Goal: Information Seeking & Learning: Check status

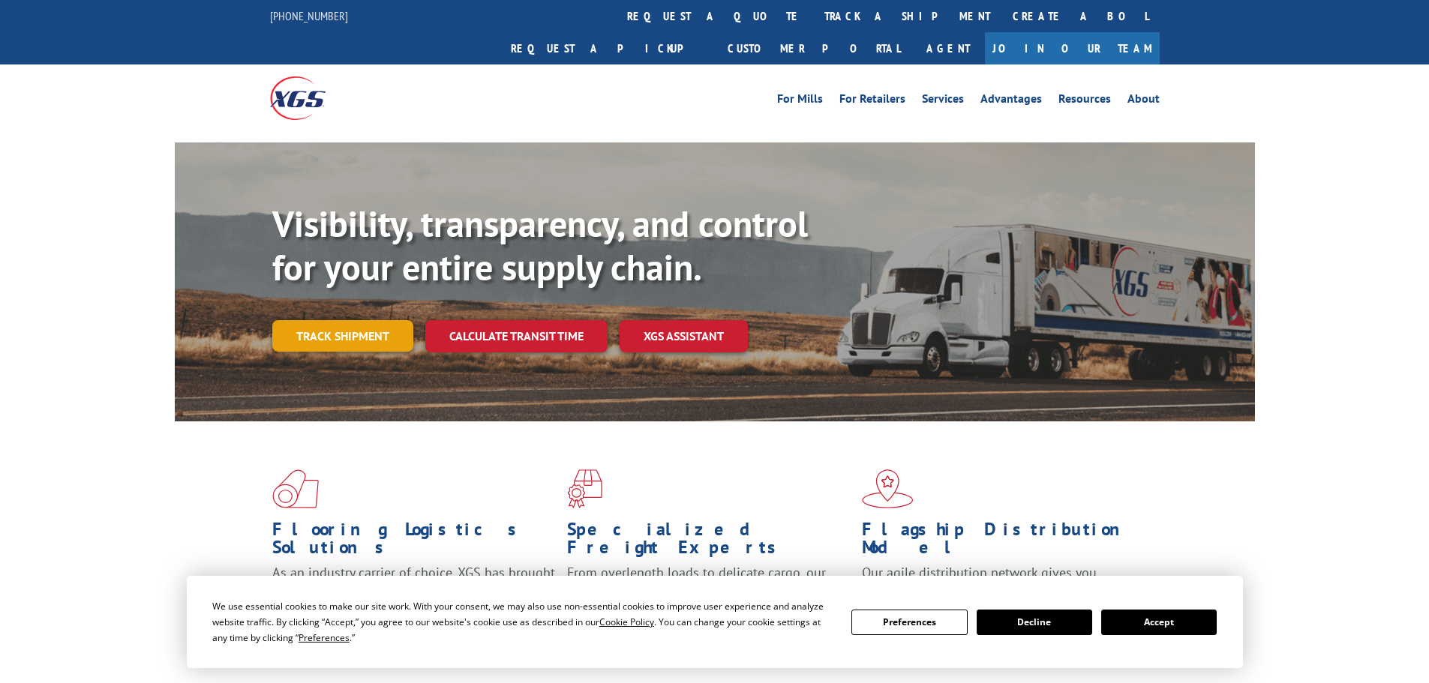
click at [367, 320] on link "Track shipment" at bounding box center [342, 336] width 141 height 32
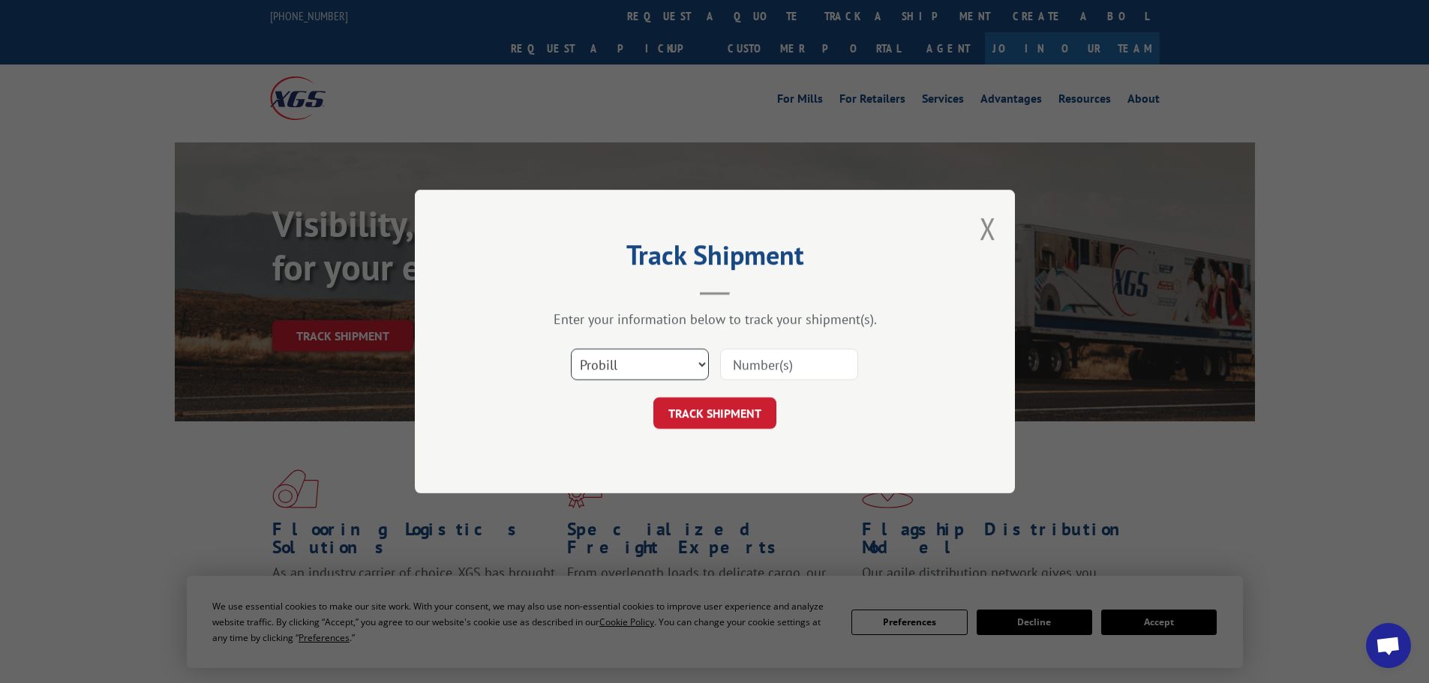
click at [671, 368] on select "Select category... Probill BOL PO" at bounding box center [640, 365] width 138 height 32
select select "po"
click at [571, 349] on select "Select category... Probill BOL PO" at bounding box center [640, 365] width 138 height 32
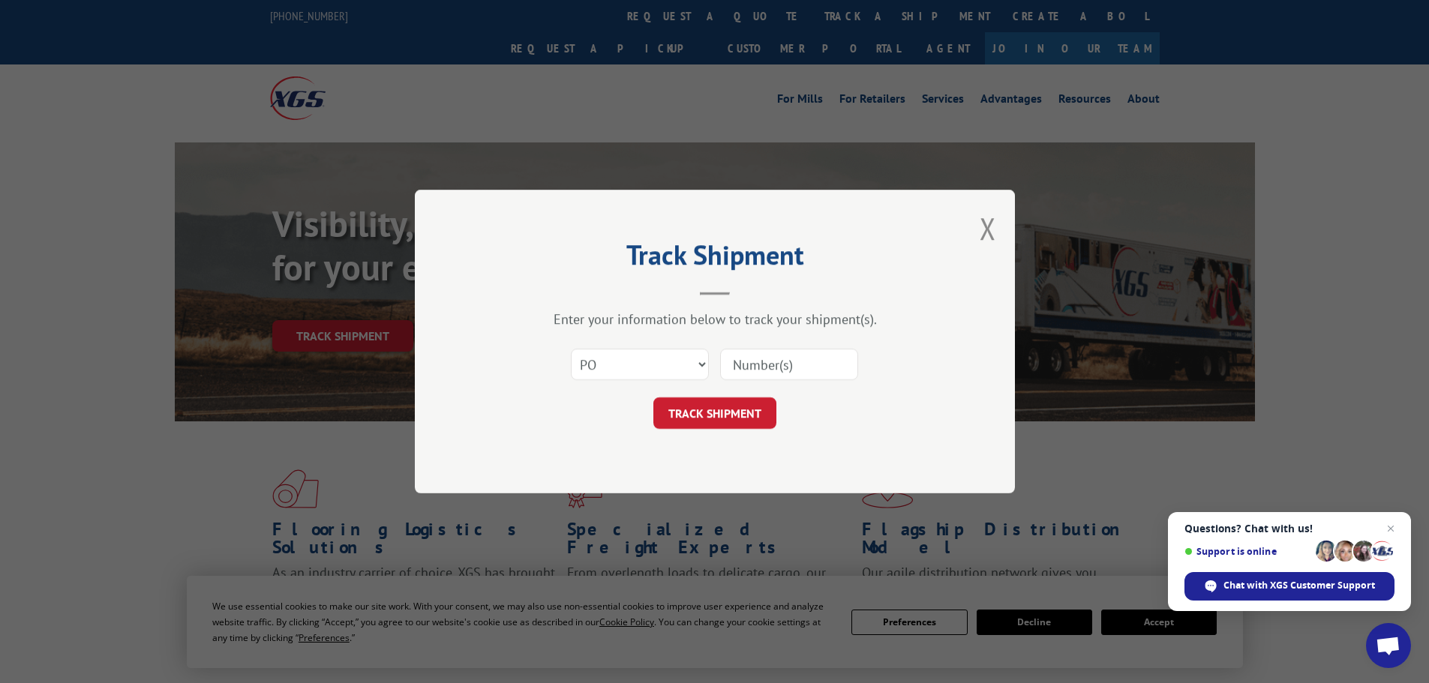
paste input "H2829-170319"
type input "H2829-170319"
drag, startPoint x: 835, startPoint y: 360, endPoint x: 711, endPoint y: 363, distance: 123.8
click at [711, 365] on div "Select category... Probill BOL PO H2829-170319" at bounding box center [715, 365] width 450 height 50
paste input "29522346"
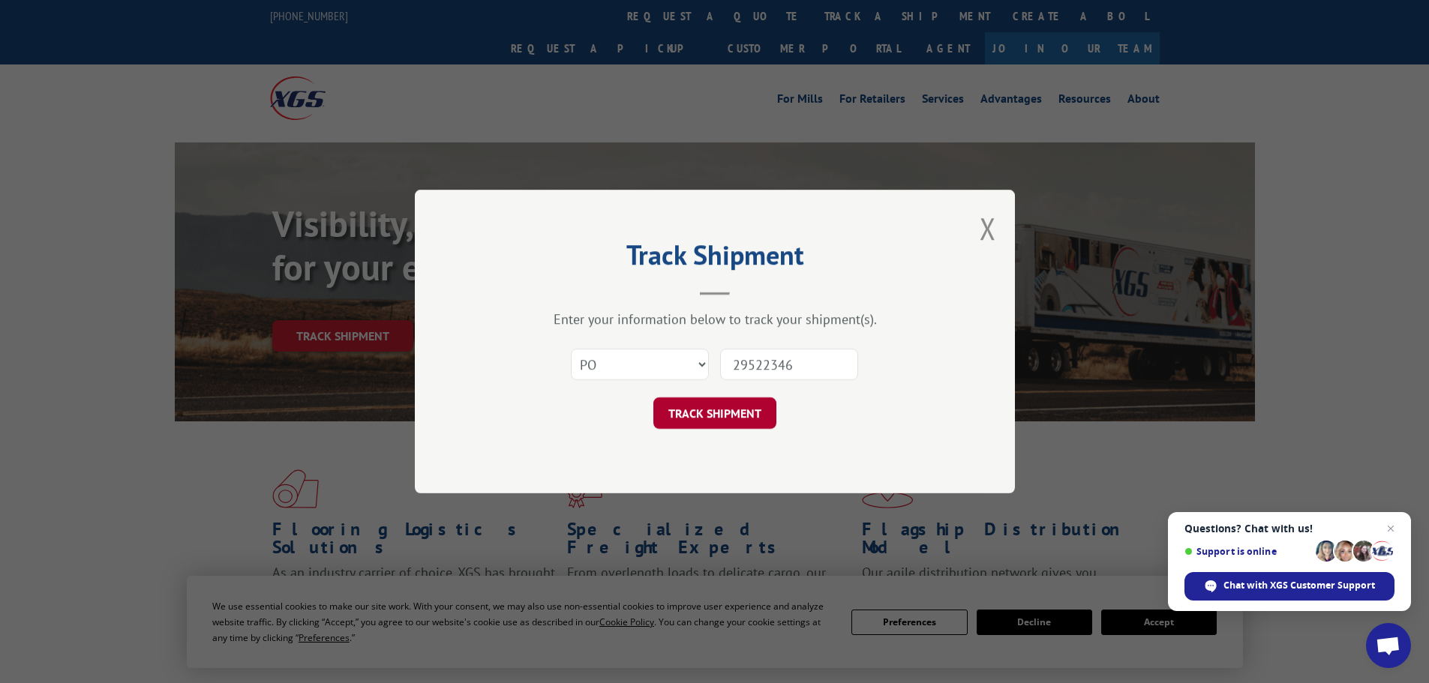
type input "29522346"
click at [726, 418] on button "TRACK SHIPMENT" at bounding box center [714, 414] width 123 height 32
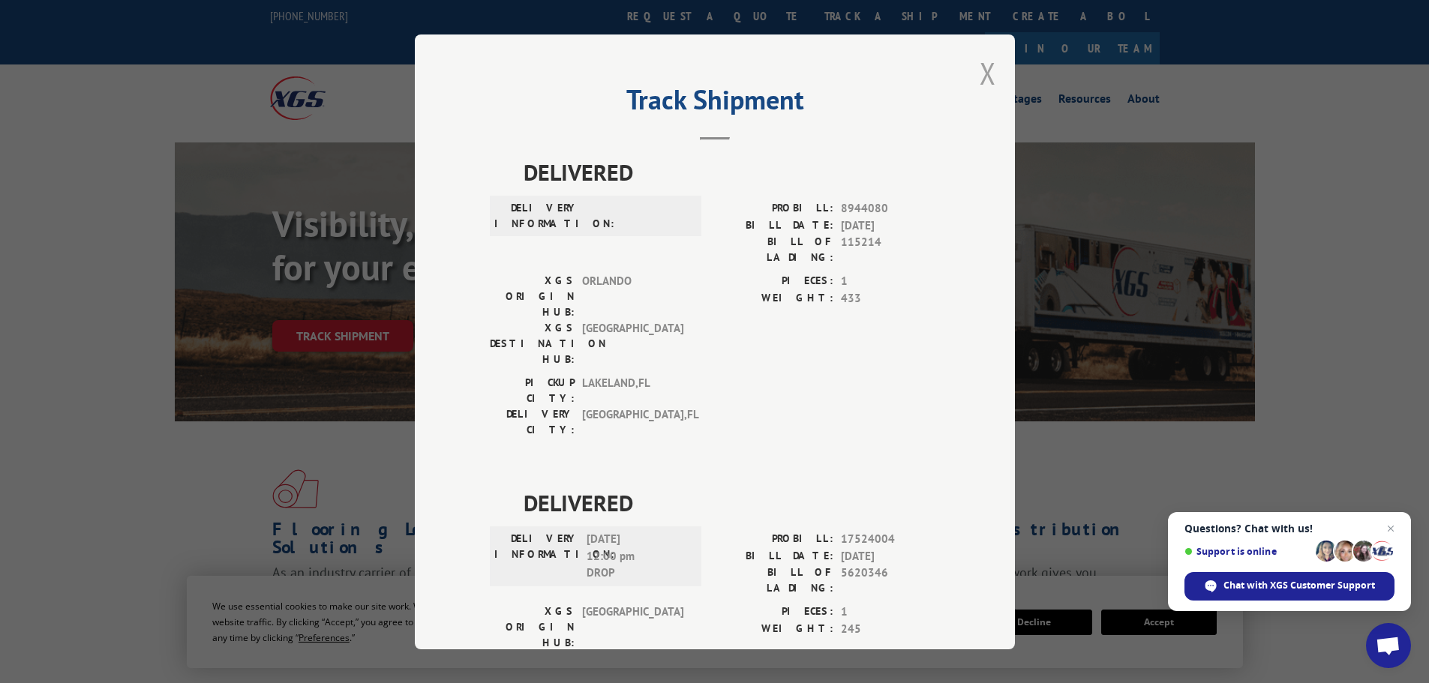
click at [982, 71] on button "Close modal" at bounding box center [988, 73] width 17 height 40
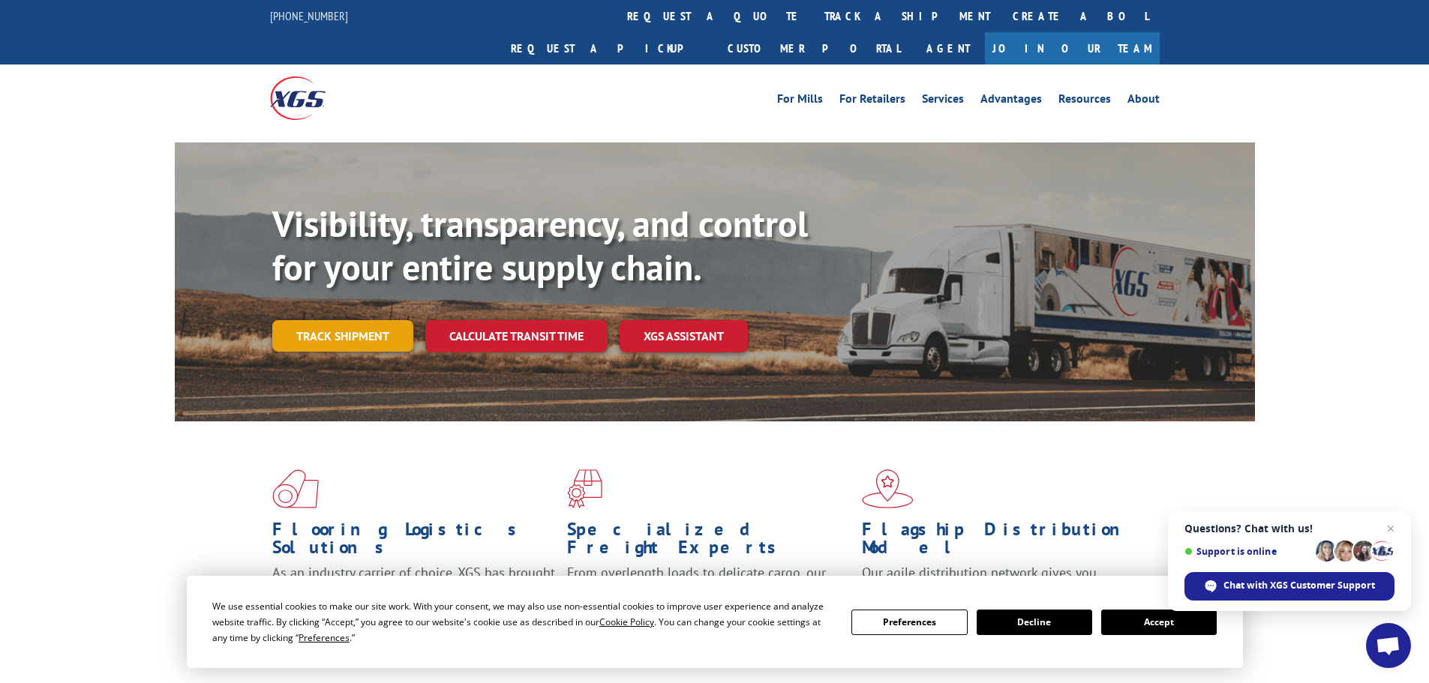
click at [354, 320] on link "Track shipment" at bounding box center [342, 336] width 141 height 32
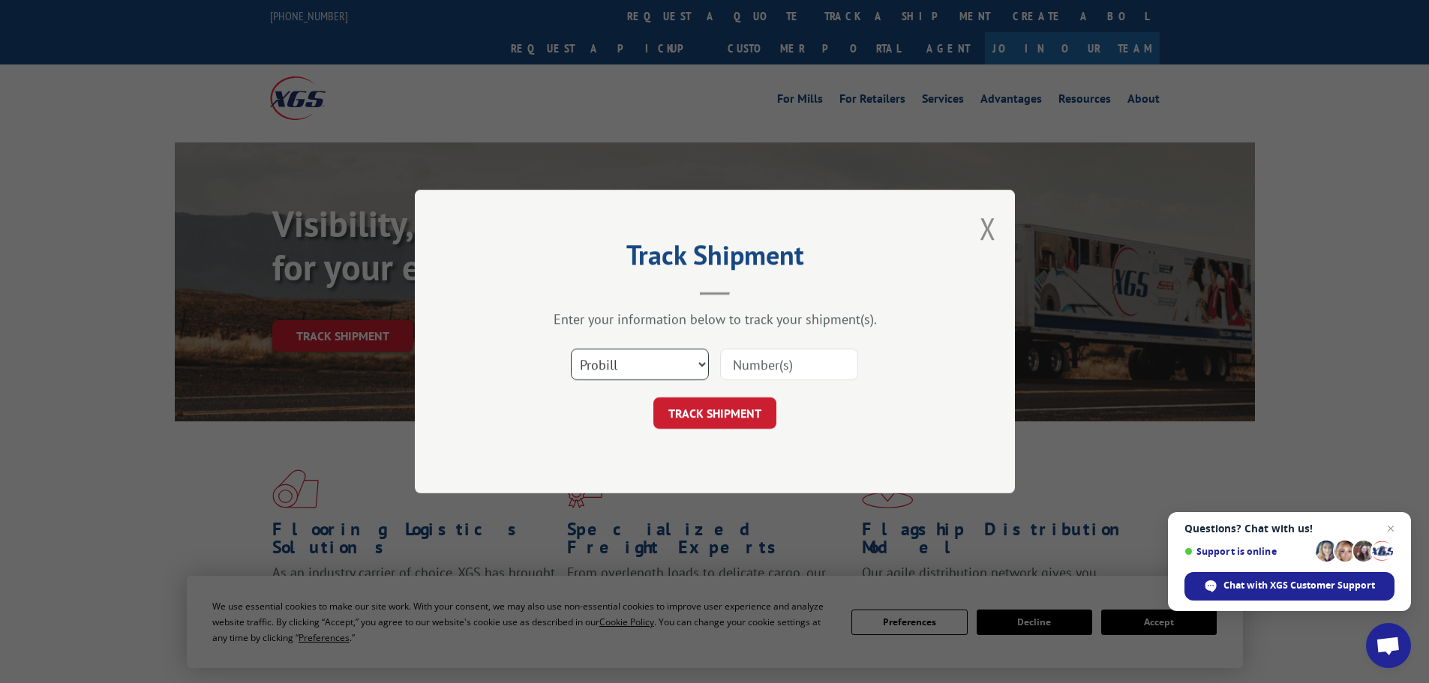
drag, startPoint x: 623, startPoint y: 368, endPoint x: 617, endPoint y: 359, distance: 11.9
click at [623, 368] on select "Select category... Probill BOL PO" at bounding box center [640, 365] width 138 height 32
select select "po"
click at [571, 349] on select "Select category... Probill BOL PO" at bounding box center [640, 365] width 138 height 32
paste input "29522398"
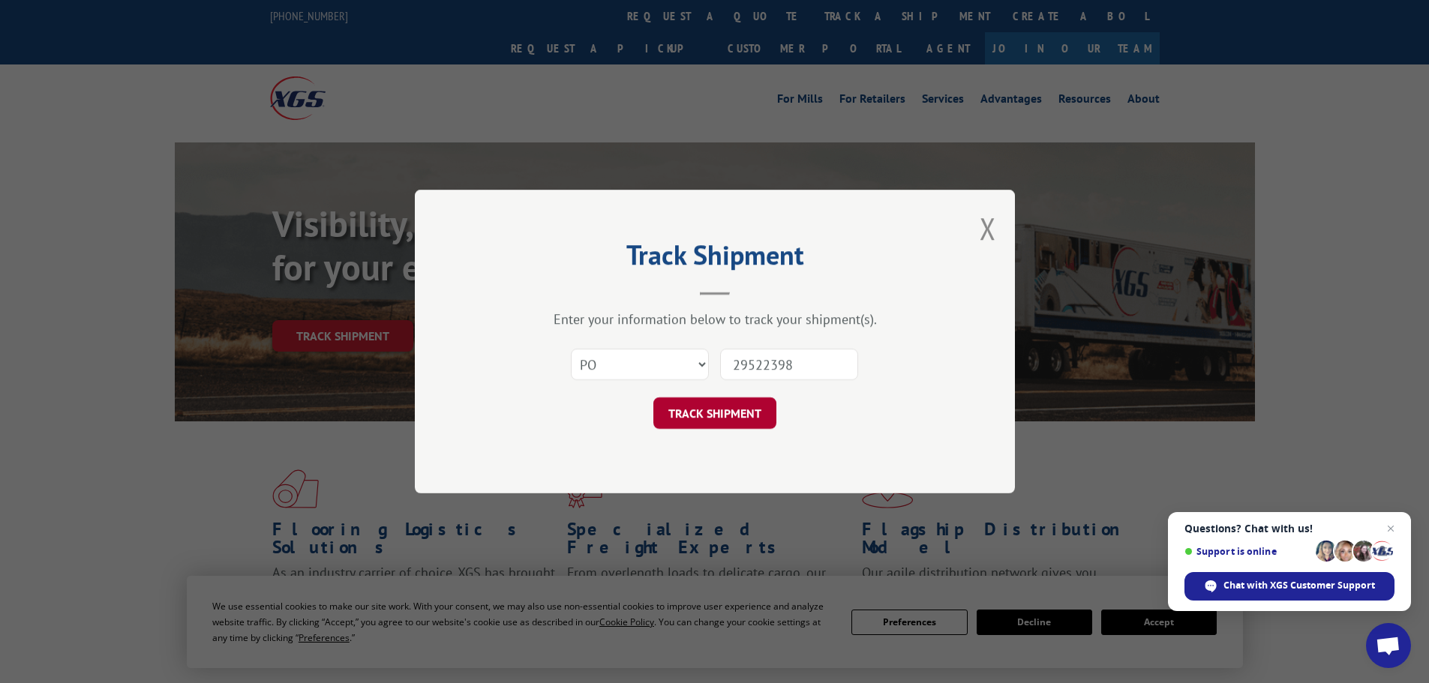
type input "29522398"
drag, startPoint x: 690, startPoint y: 420, endPoint x: 685, endPoint y: 406, distance: 15.2
click at [690, 419] on button "TRACK SHIPMENT" at bounding box center [714, 414] width 123 height 32
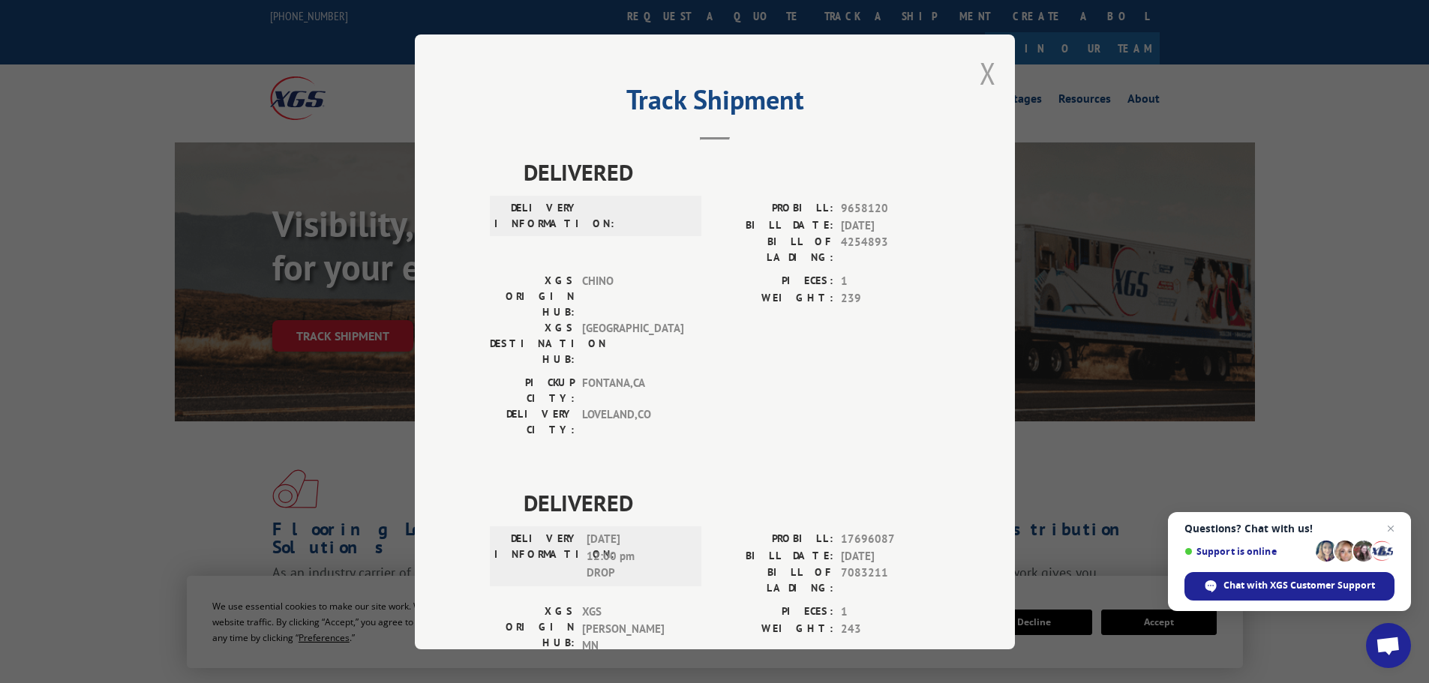
click at [980, 75] on button "Close modal" at bounding box center [988, 73] width 17 height 40
